Goal: Task Accomplishment & Management: Use online tool/utility

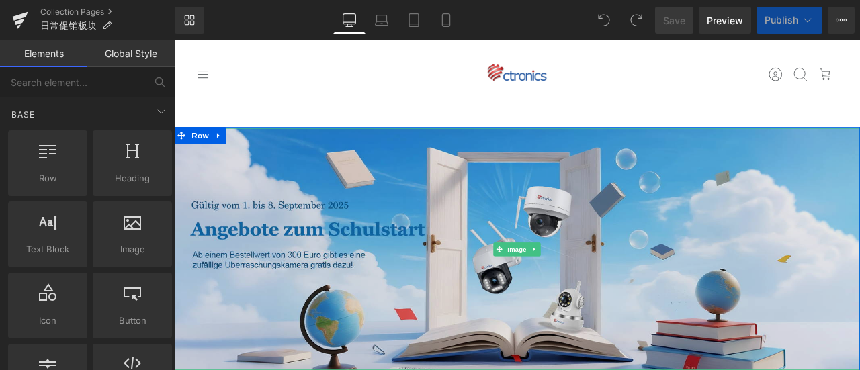
scroll to position [336, 0]
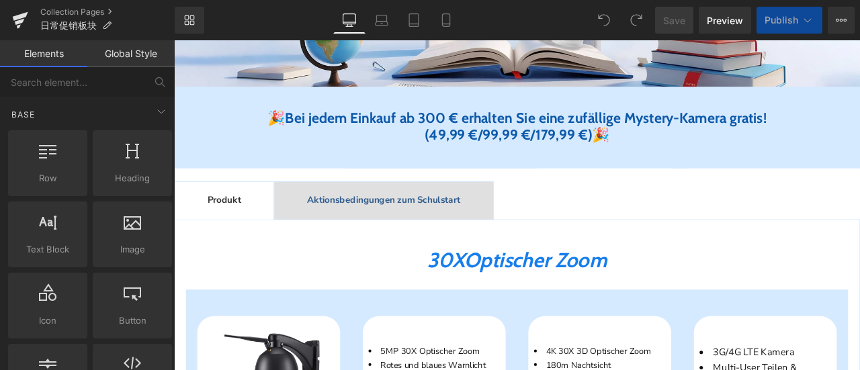
click at [474, 226] on span "Aktionsbedingungen zum Schulstart" at bounding box center [422, 229] width 181 height 15
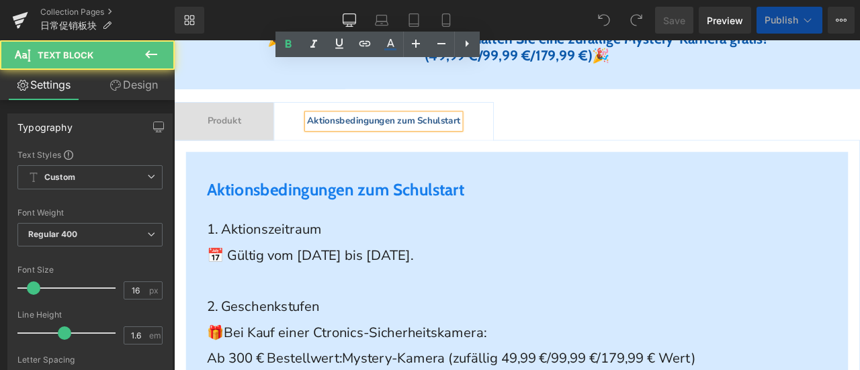
scroll to position [604, 0]
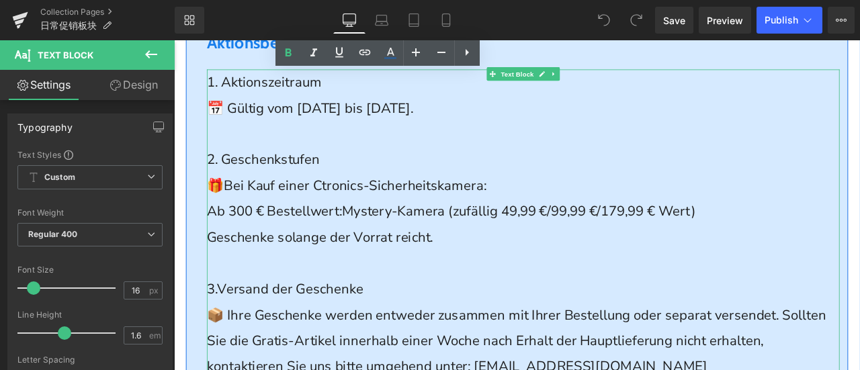
click at [481, 266] on span "Geschenke solange der Vorrat reicht." at bounding box center [347, 273] width 268 height 21
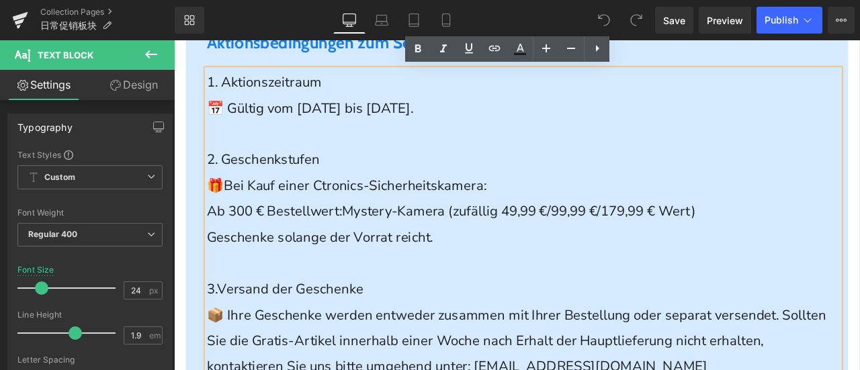
scroll to position [0, 0]
click at [771, 179] on p "2. Geschenkstufen" at bounding box center [587, 182] width 749 height 31
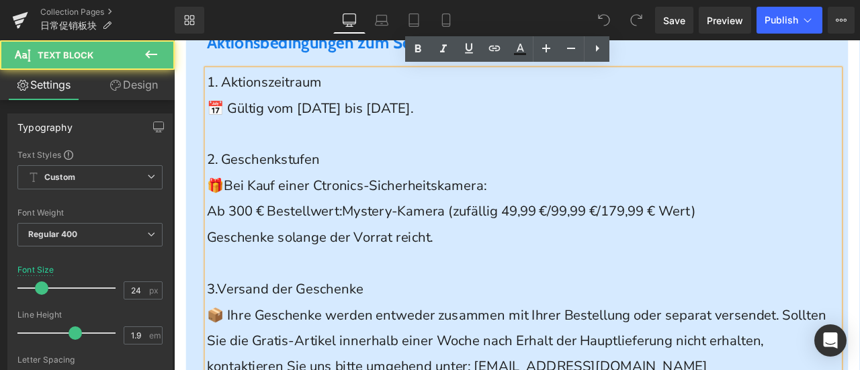
click at [213, 243] on span "Ab 300 € Bestellwert:" at bounding box center [293, 242] width 160 height 21
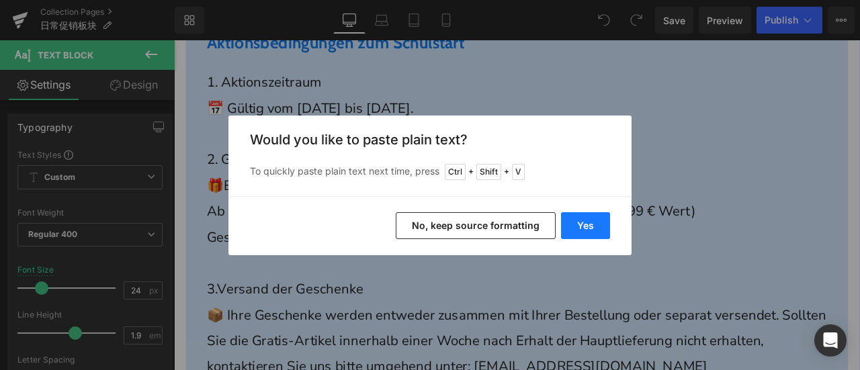
click at [580, 226] on button "Yes" at bounding box center [585, 225] width 49 height 27
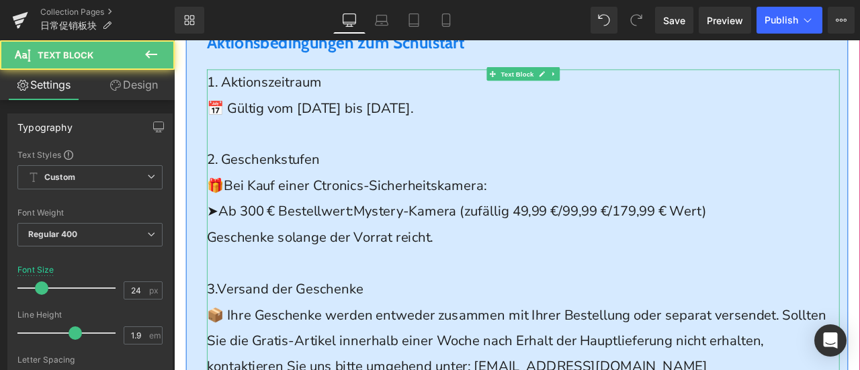
click at [322, 244] on span "➤Ab 300 € Bestellwert:" at bounding box center [299, 242] width 173 height 21
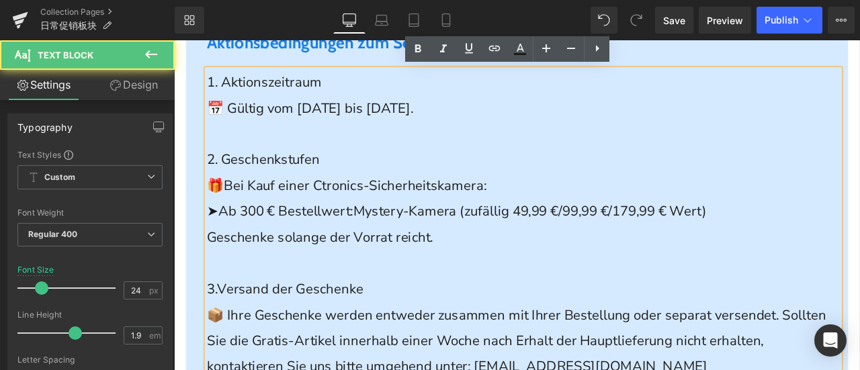
click at [573, 206] on p "🎁 Bei Kauf einer Ctronics-Sicherheitskamera:" at bounding box center [587, 212] width 749 height 31
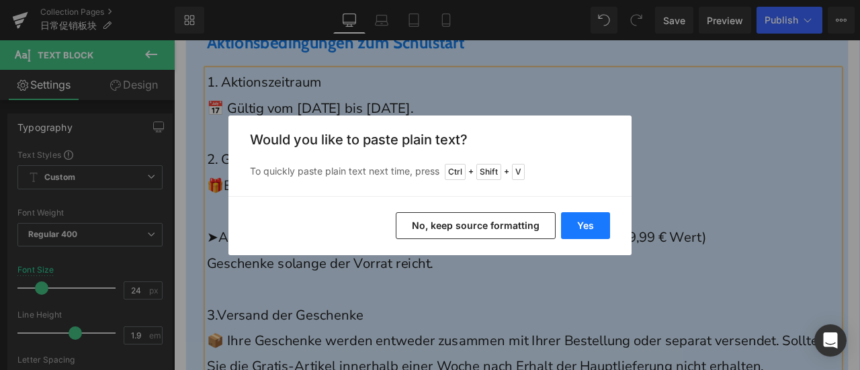
click at [570, 224] on button "Yes" at bounding box center [585, 225] width 49 height 27
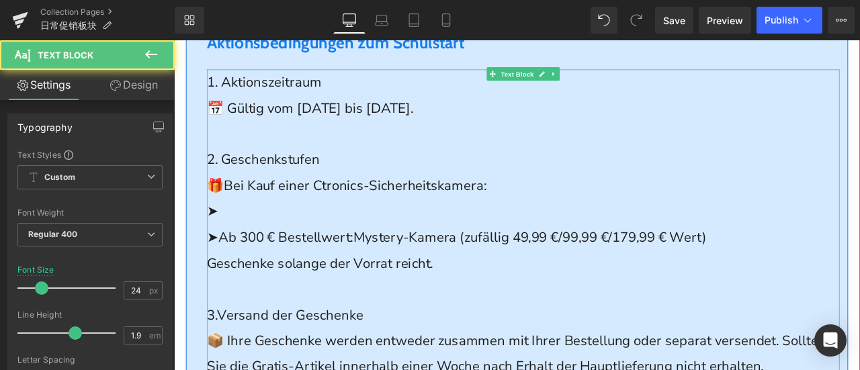
click at [478, 275] on span "Mystery-Kamera (zufällig 49,99 €/99,99 €/179,99 € Wert)" at bounding box center [595, 273] width 419 height 21
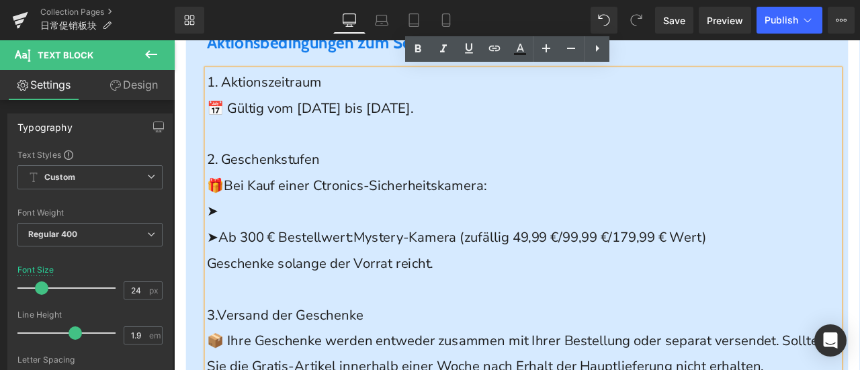
click at [291, 241] on p "➤" at bounding box center [587, 243] width 749 height 31
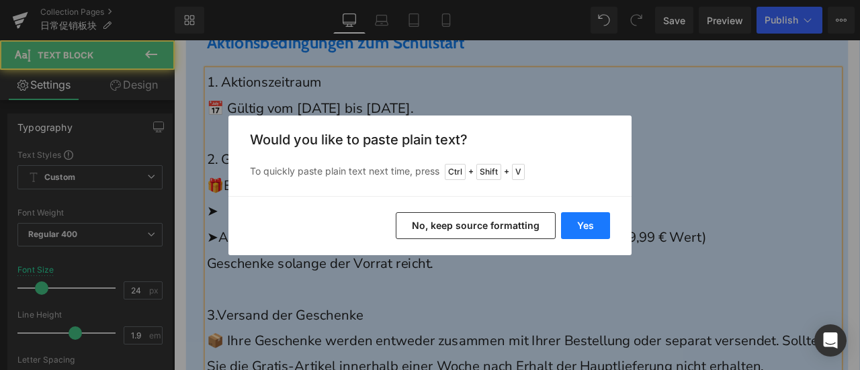
click at [587, 221] on button "Yes" at bounding box center [585, 225] width 49 height 27
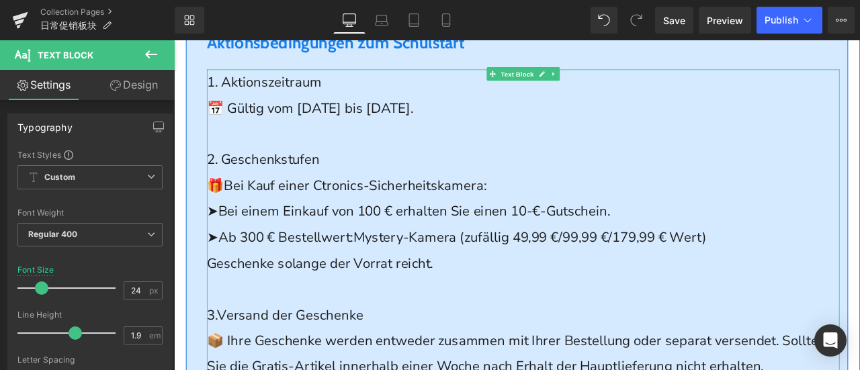
click at [776, 242] on p "➤Bei einem Einkauf von 100 € erhalten Sie einen 10-€-Gutschein." at bounding box center [587, 243] width 749 height 31
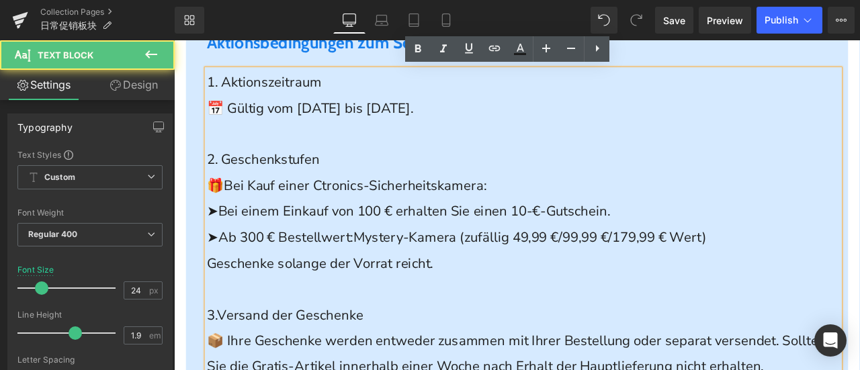
click at [711, 291] on p "Geschenke solange der Vorrat reicht." at bounding box center [587, 304] width 749 height 31
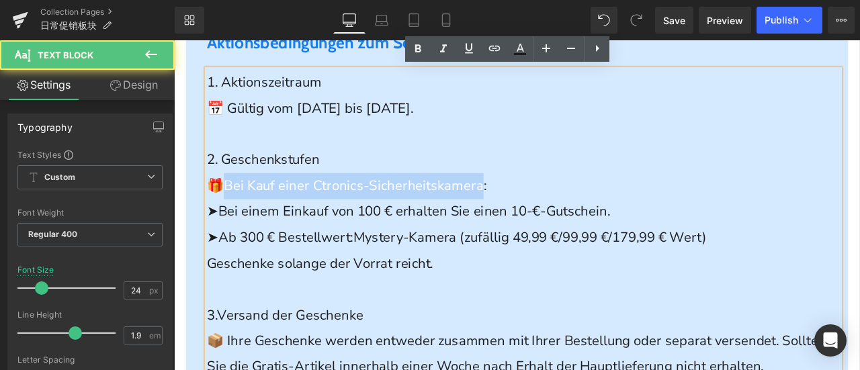
drag, startPoint x: 555, startPoint y: 215, endPoint x: 234, endPoint y: 213, distance: 320.4
click at [234, 213] on span "Bei Kauf einer Ctronics-Sicherheitskamera:" at bounding box center [388, 211] width 311 height 21
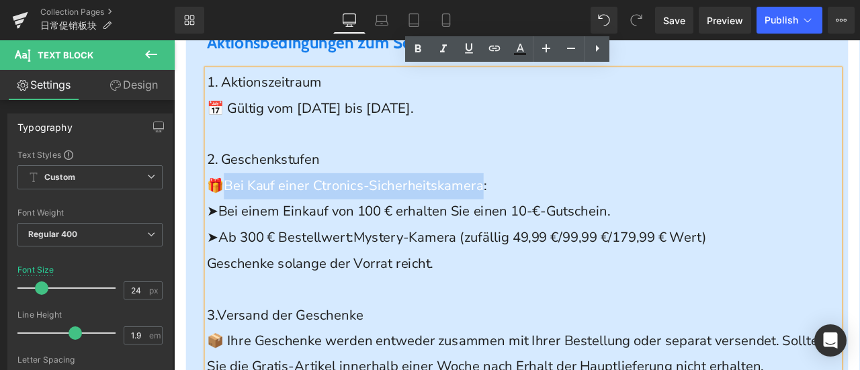
copy span "Bei Kauf einer Ctronics-Sicherheitskamera"
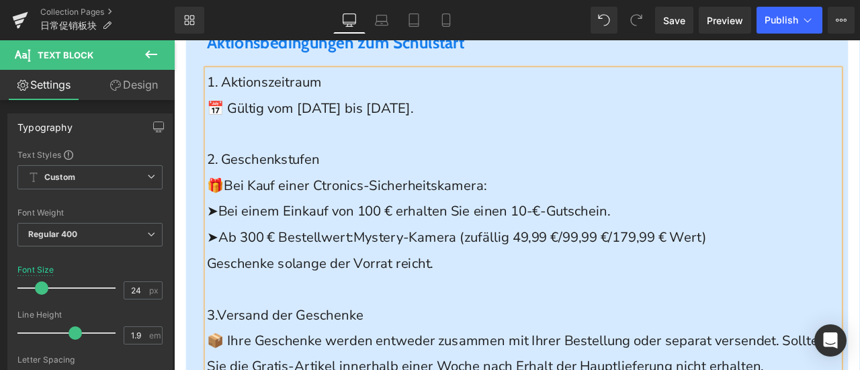
click at [395, 259] on p "➤Ab 300 € Bestellwert: Mystery-Kamera (zufällig 49,99 €/99,99 €/179,99 € Wert)" at bounding box center [587, 274] width 749 height 31
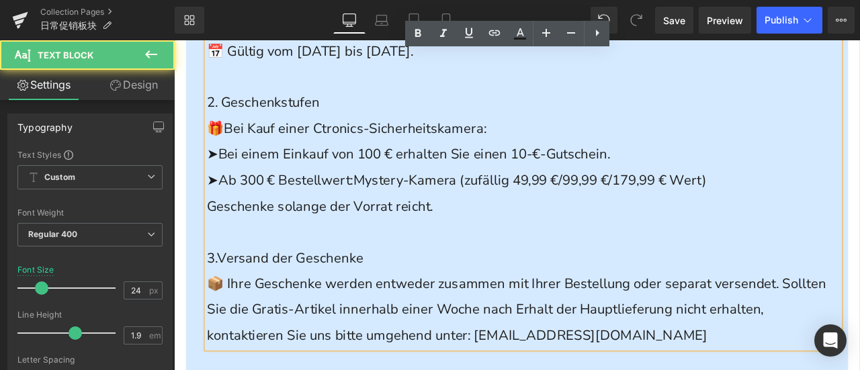
scroll to position [739, 0]
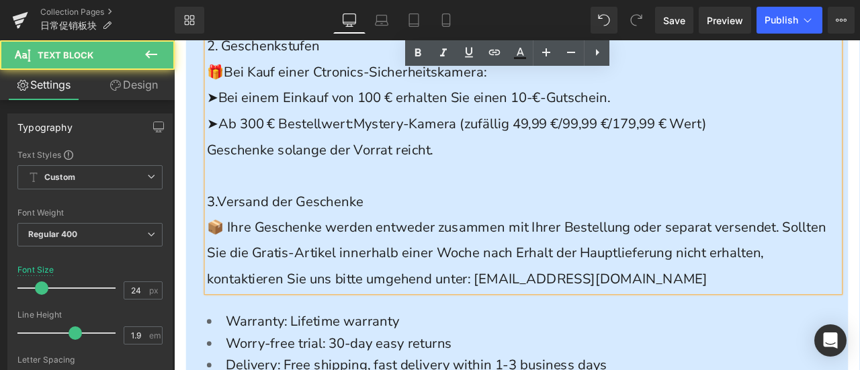
click at [572, 85] on p "🎁 Bei Kauf einer Ctronics-Sicherheitskamera:" at bounding box center [587, 78] width 749 height 31
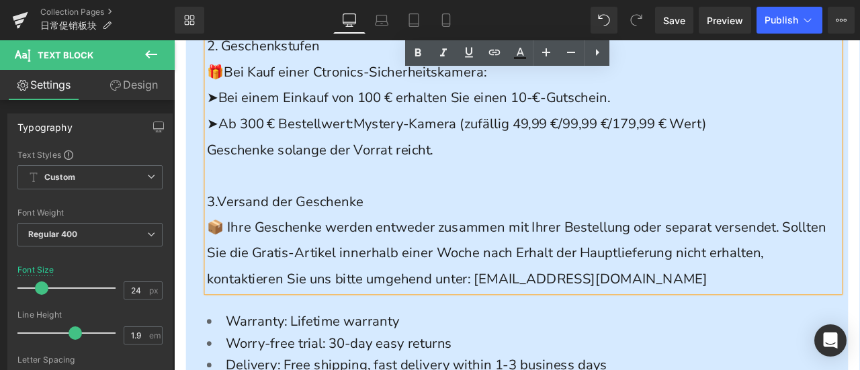
click at [489, 236] on p "3. Versand der Geschenke" at bounding box center [587, 231] width 749 height 31
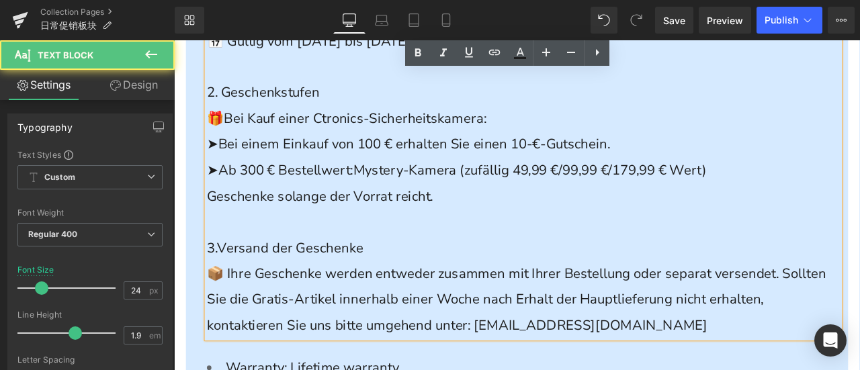
scroll to position [672, 0]
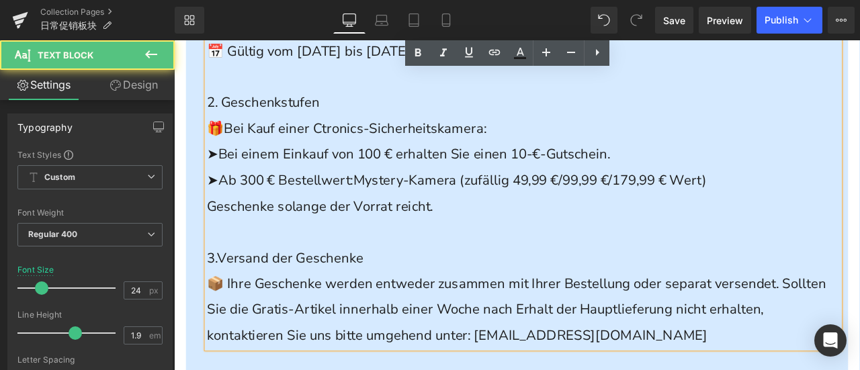
click at [649, 337] on span "📦 Ihre Geschenke werden entweder zusammen mit Ihrer Bestellung oder separat ver…" at bounding box center [579, 359] width 733 height 83
click at [517, 240] on p "Geschenke solange der Vorrat reicht." at bounding box center [587, 237] width 749 height 31
click at [500, 263] on p at bounding box center [587, 268] width 749 height 31
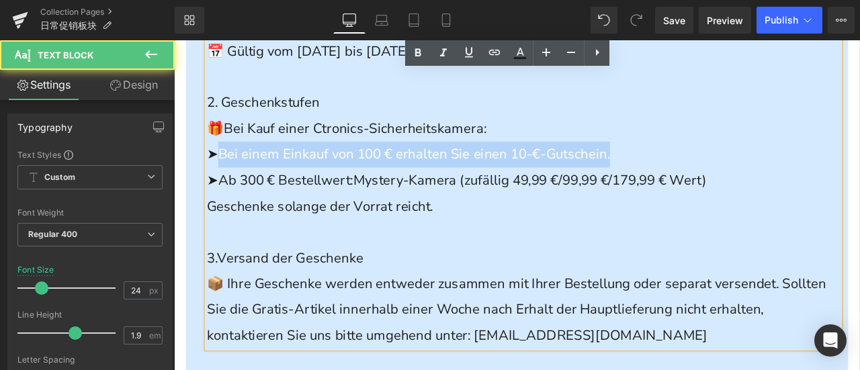
drag, startPoint x: 226, startPoint y: 171, endPoint x: 741, endPoint y: 165, distance: 515.8
click at [741, 165] on p "➤Bei einem Einkauf von 100 € erhalten Sie einen 10-€-Gutschein." at bounding box center [587, 176] width 749 height 31
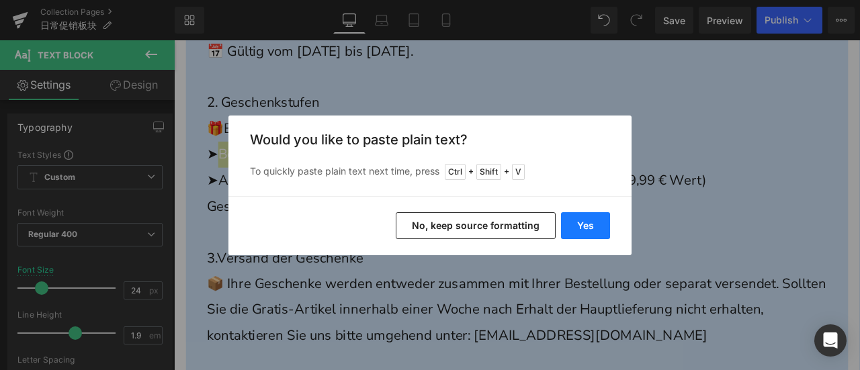
click at [594, 235] on button "Yes" at bounding box center [585, 225] width 49 height 27
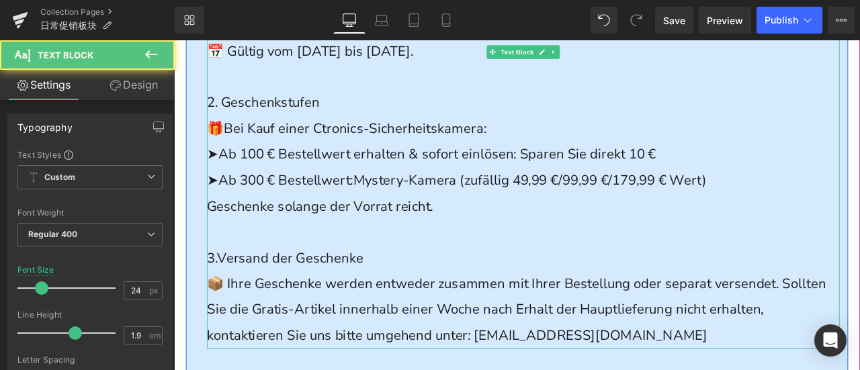
click at [645, 262] on p at bounding box center [587, 268] width 749 height 31
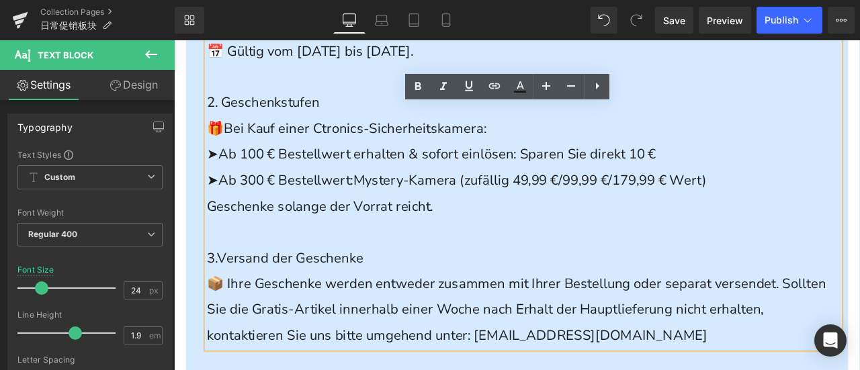
click at [797, 175] on p "➤Ab 100 € Bestellwert erhalten & sofort einlösen: Sparen Sie direkt 10 €" at bounding box center [587, 176] width 749 height 31
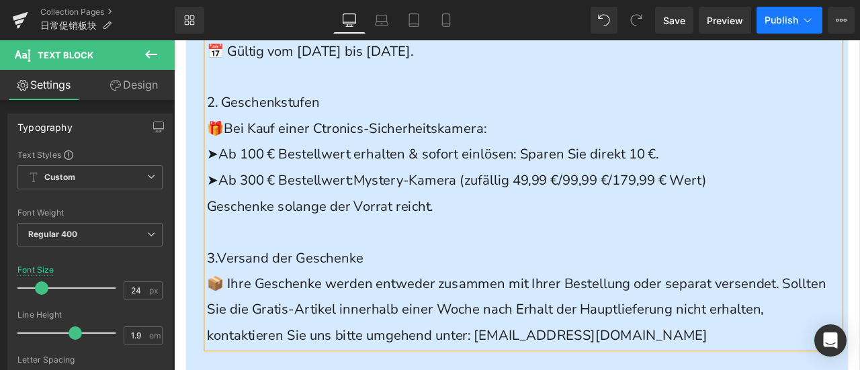
click at [768, 21] on span "Publish" at bounding box center [781, 20] width 34 height 11
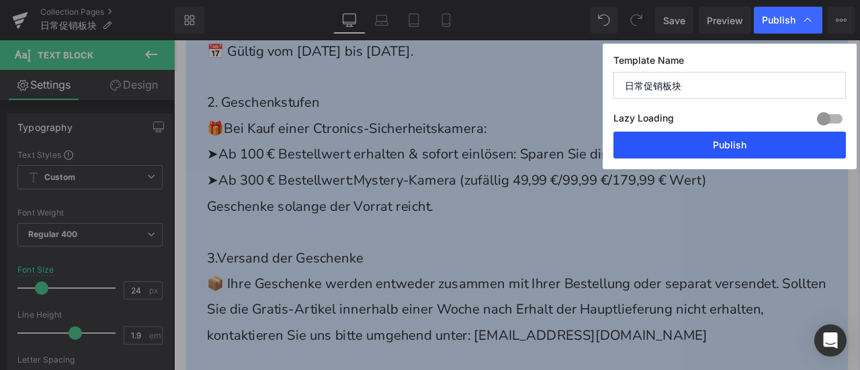
click at [740, 144] on button "Publish" at bounding box center [729, 145] width 232 height 27
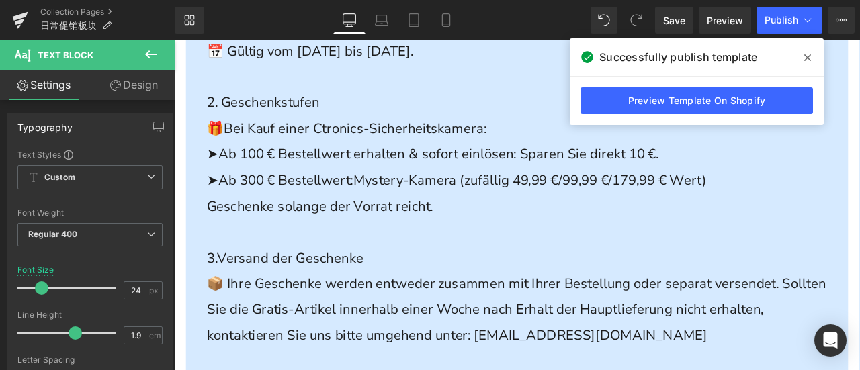
click at [805, 61] on icon at bounding box center [807, 57] width 7 height 11
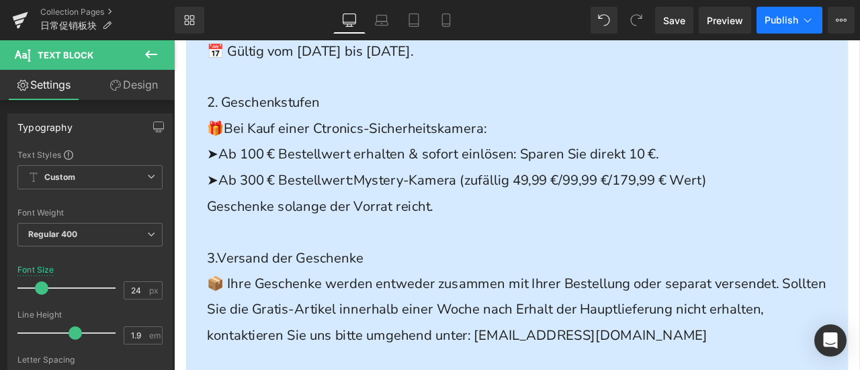
click at [771, 15] on span "Publish" at bounding box center [781, 20] width 34 height 11
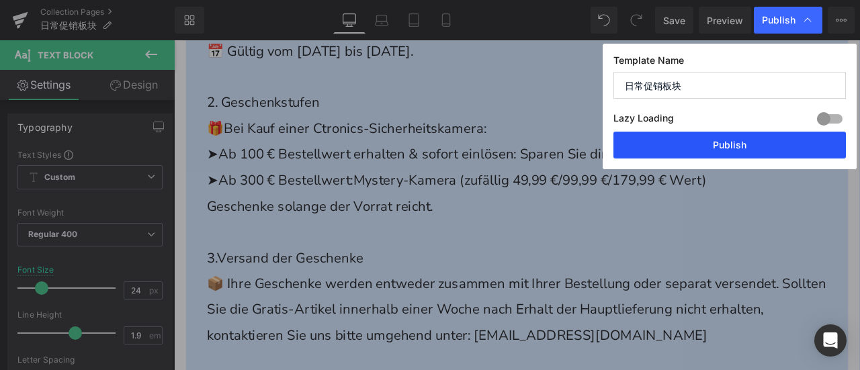
click at [751, 138] on button "Publish" at bounding box center [729, 145] width 232 height 27
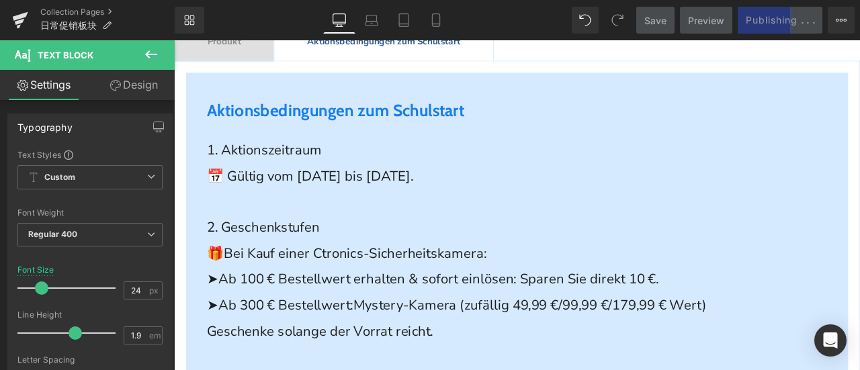
scroll to position [604, 0]
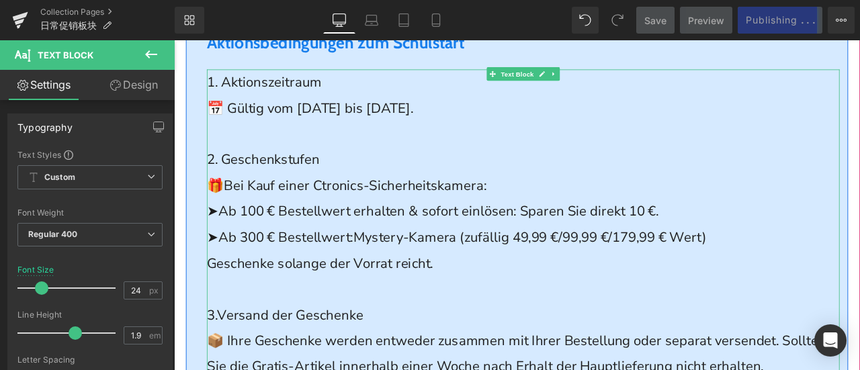
click at [443, 246] on span "➤Ab 100 € Bestellwert erhalten & sofort einlösen: Sparen Sie direkt 10 €." at bounding box center [480, 242] width 535 height 21
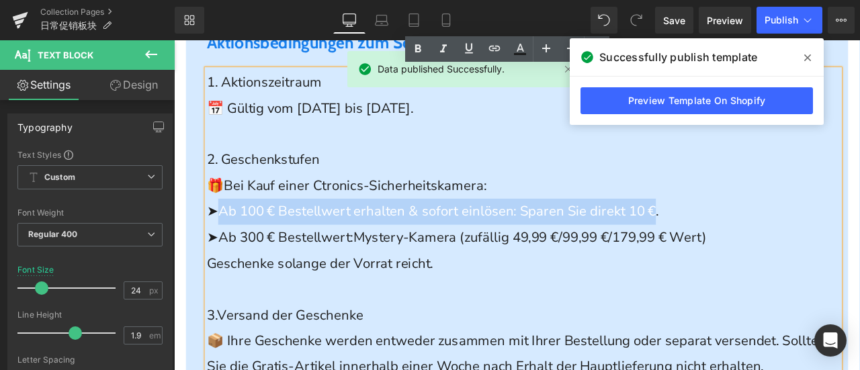
drag, startPoint x: 224, startPoint y: 243, endPoint x: 765, endPoint y: 243, distance: 540.6
click at [748, 243] on span "➤Ab 100 € Bestellwert erhalten & sofort einlösen: Sparen Sie direkt 10 €." at bounding box center [480, 242] width 535 height 21
copy span "Ab 100 € Bestellwert erhalten & sofort einlösen: Sparen Sie direkt 10 €"
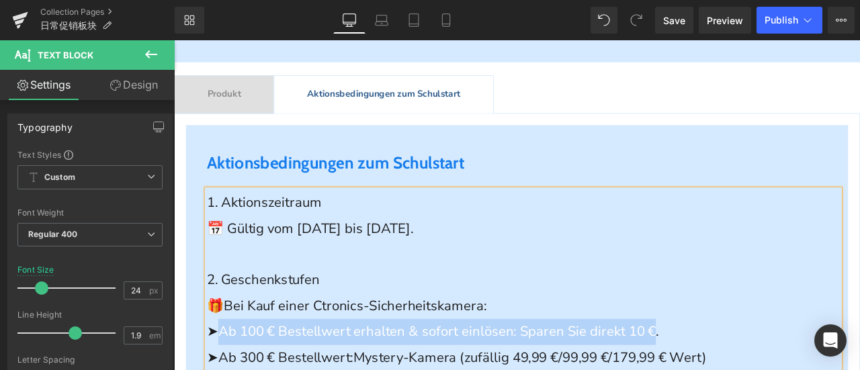
scroll to position [336, 0]
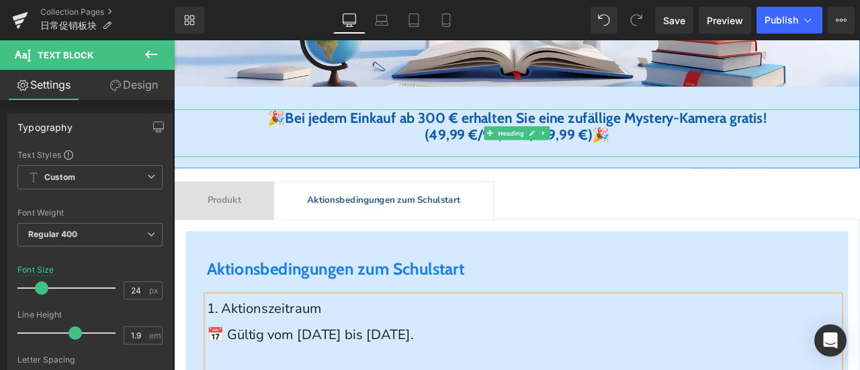
click at [395, 130] on font "Bei jedem Einkauf ab 300 € erhalten Sie eine zufällige Mystery-Kamera gratis!" at bounding box center [591, 132] width 570 height 20
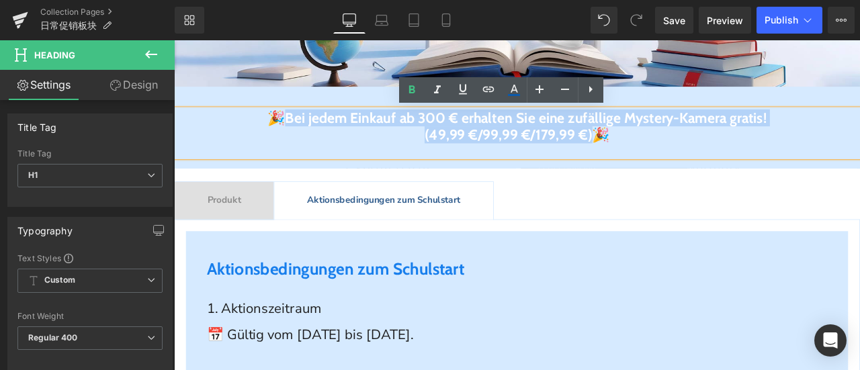
drag, startPoint x: 259, startPoint y: 132, endPoint x: 674, endPoint y: 154, distance: 415.7
click at [674, 154] on div "🎉 Bei jedem Einkauf ab 300 € erhalten Sie eine zufällige Mystery-Kamera gratis!…" at bounding box center [580, 150] width 813 height 56
paste div
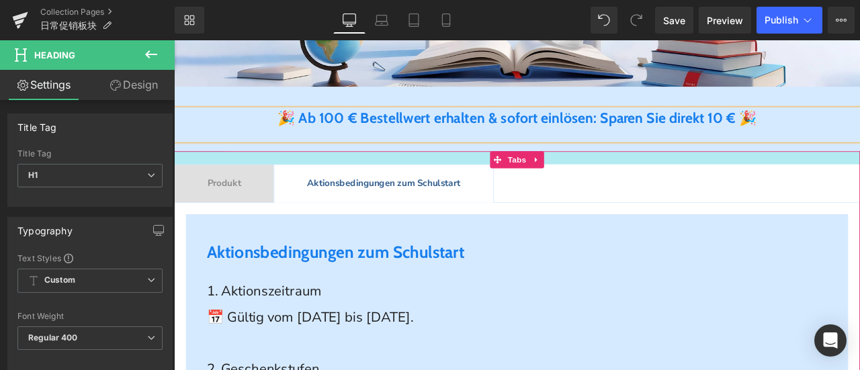
click at [271, 181] on div at bounding box center [580, 179] width 813 height 15
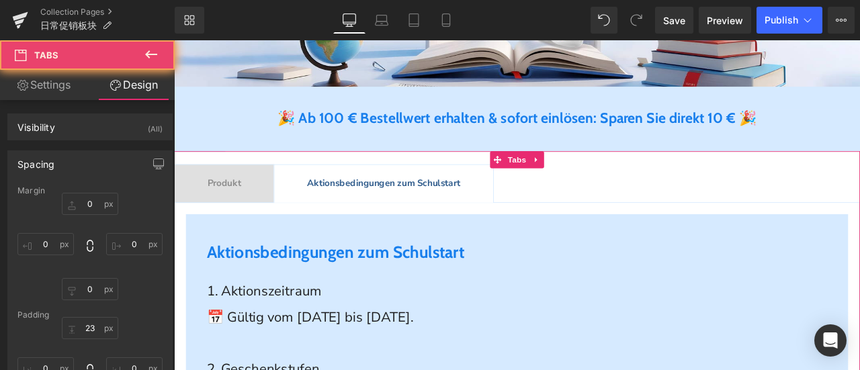
click at [235, 208] on span "Produkt" at bounding box center [234, 209] width 40 height 15
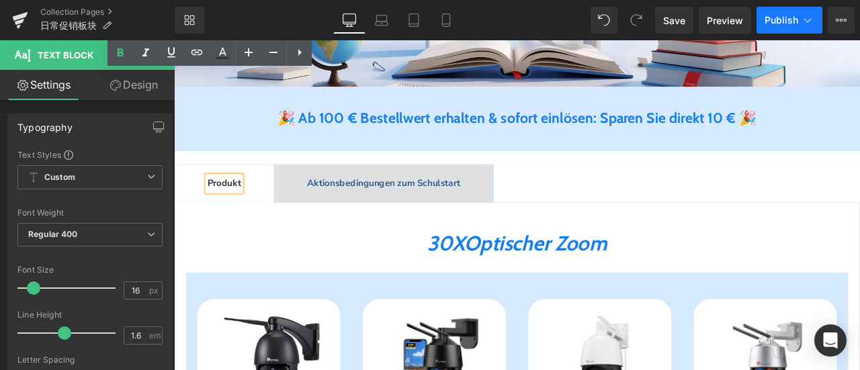
click at [763, 19] on button "Publish" at bounding box center [789, 20] width 66 height 27
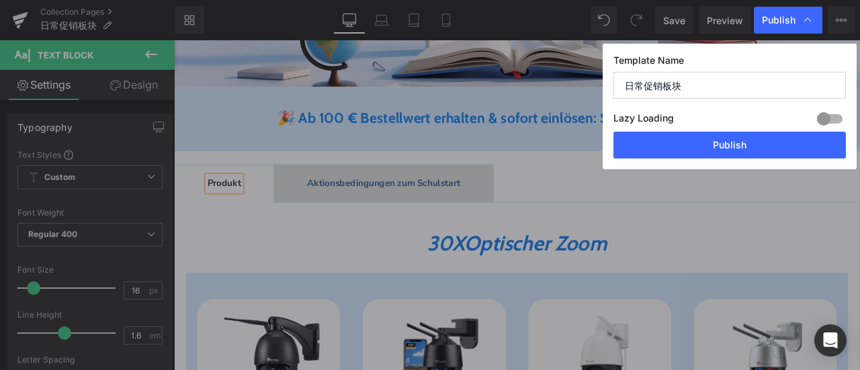
scroll to position [604, 0]
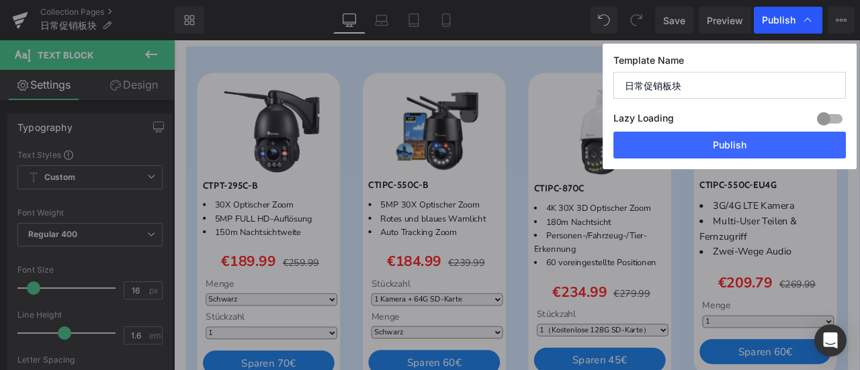
drag, startPoint x: 779, startPoint y: 17, endPoint x: 617, endPoint y: 3, distance: 163.1
click at [779, 17] on span "Publish" at bounding box center [779, 20] width 34 height 12
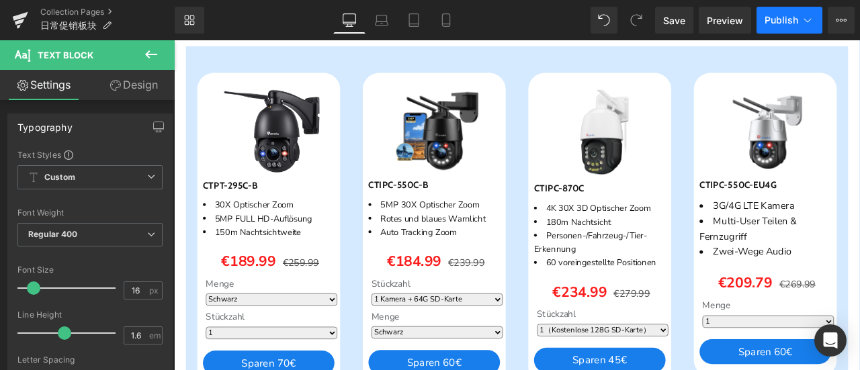
click at [772, 21] on span "Publish" at bounding box center [781, 20] width 34 height 11
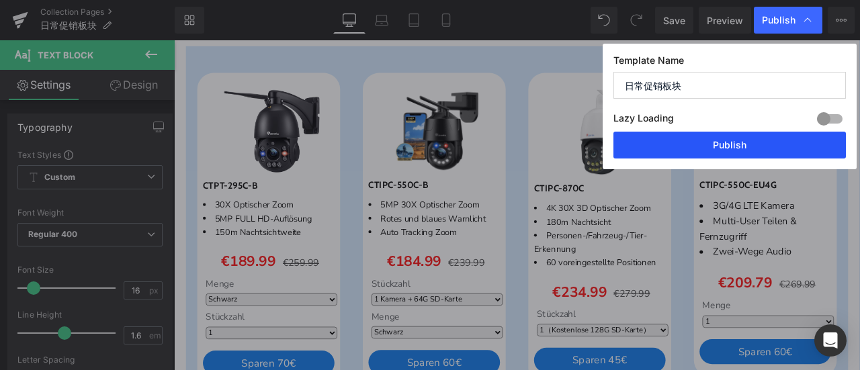
click at [731, 138] on button "Publish" at bounding box center [729, 145] width 232 height 27
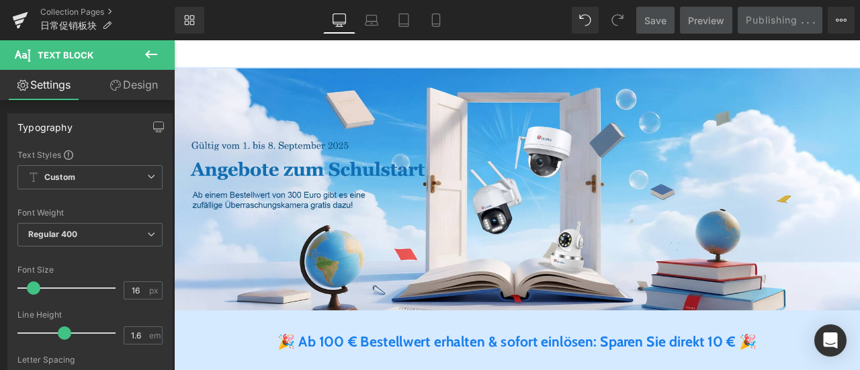
scroll to position [0, 0]
